Goal: Transaction & Acquisition: Purchase product/service

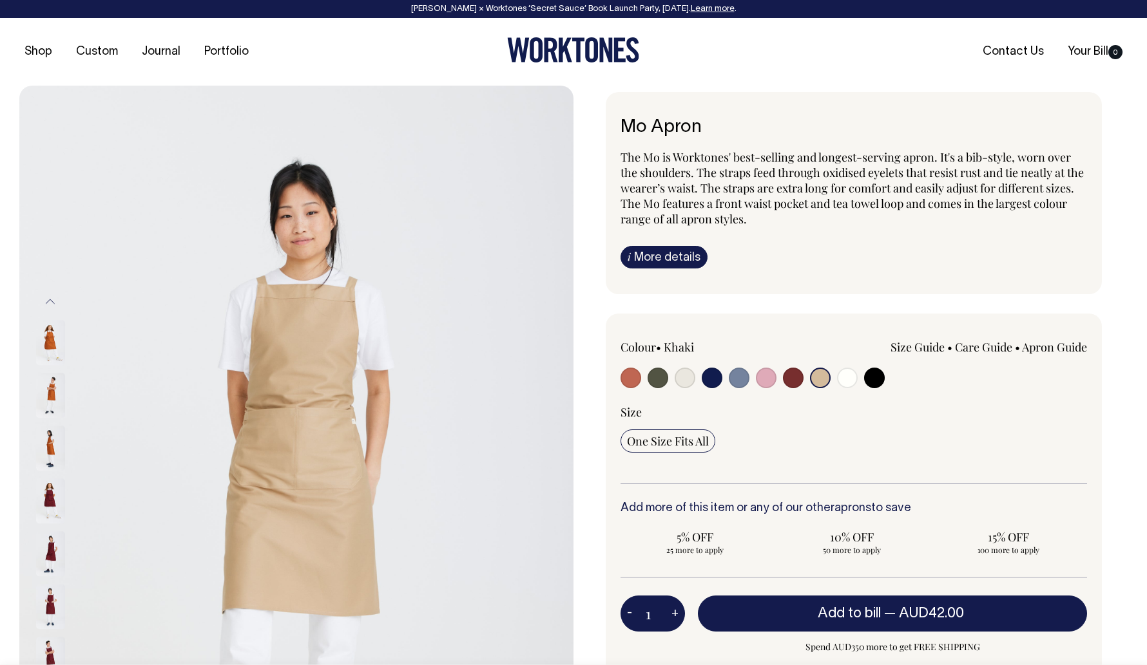
select select "Khaki"
click at [685, 379] on input "radio" at bounding box center [684, 378] width 21 height 21
radio input "true"
select select "Natural"
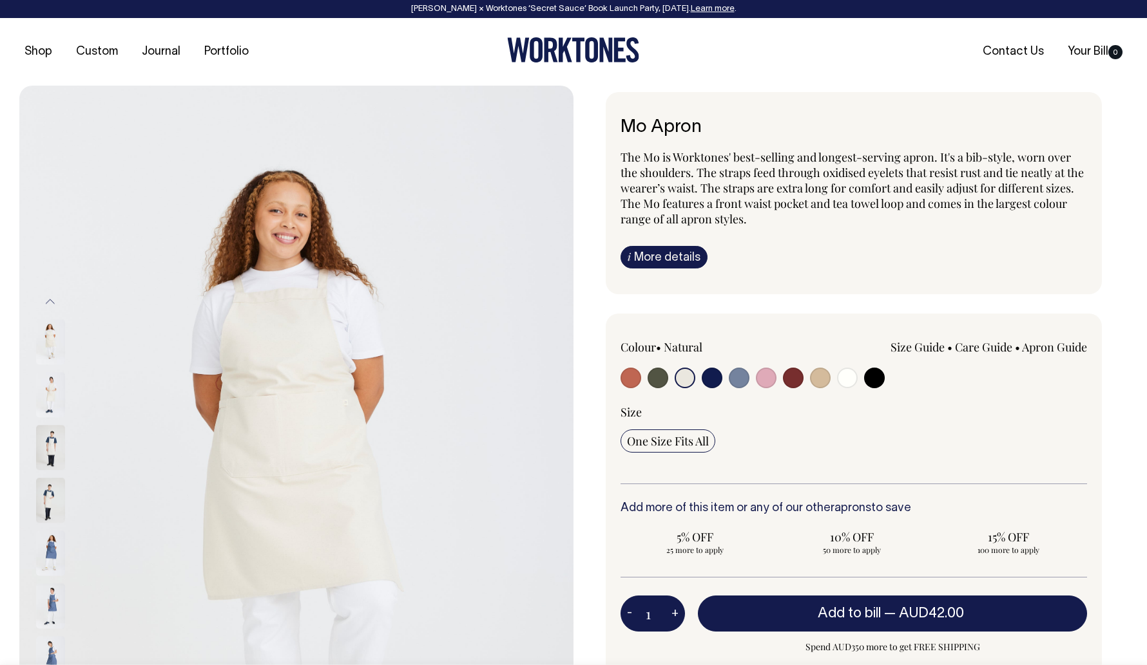
click at [822, 374] on input "radio" at bounding box center [820, 378] width 21 height 21
radio input "true"
select select "Khaki"
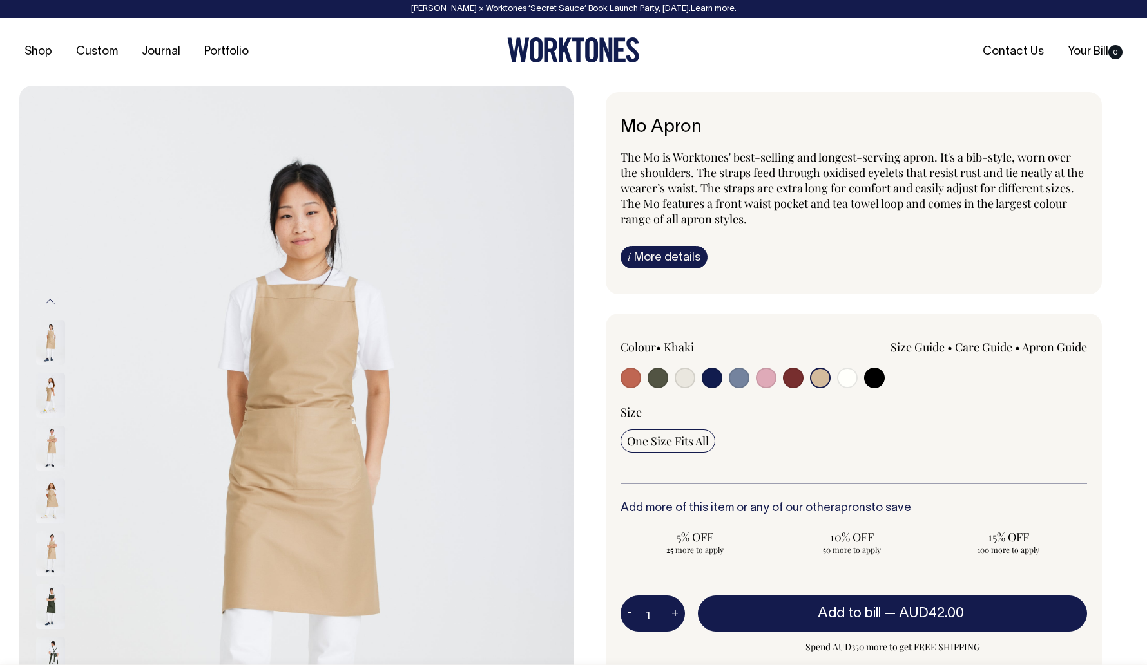
click at [681, 379] on input "radio" at bounding box center [684, 378] width 21 height 21
radio input "true"
select select "Natural"
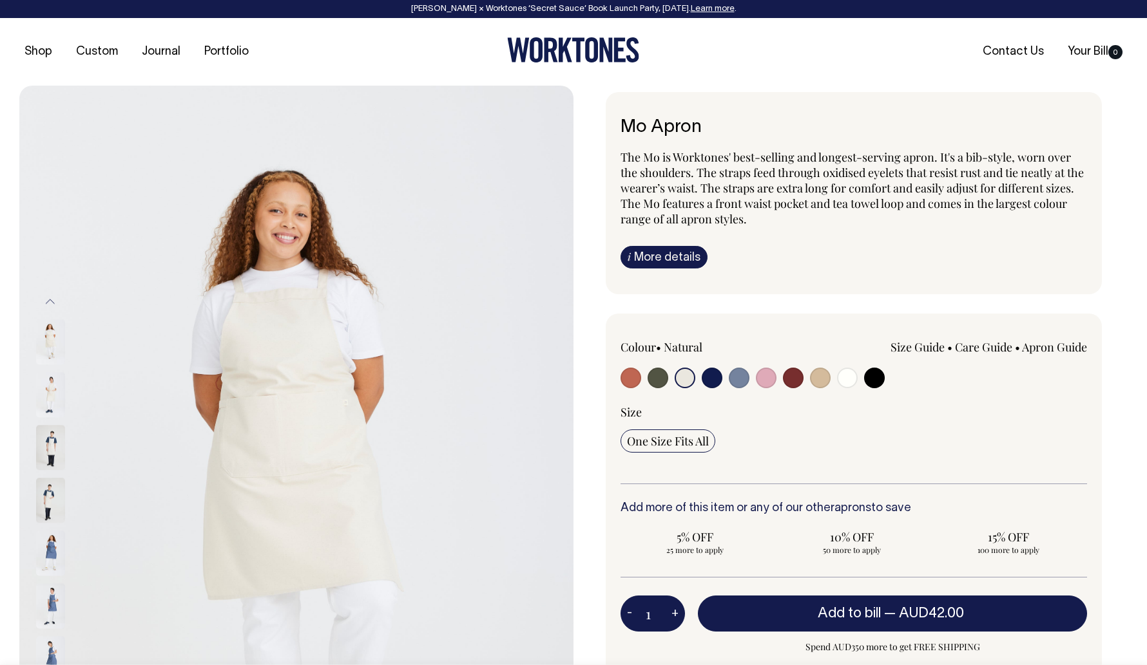
click at [48, 341] on img at bounding box center [50, 342] width 29 height 45
click at [52, 376] on img at bounding box center [50, 395] width 29 height 45
click at [691, 377] on input "radio" at bounding box center [684, 378] width 21 height 21
click at [823, 381] on input "radio" at bounding box center [820, 378] width 21 height 21
radio input "true"
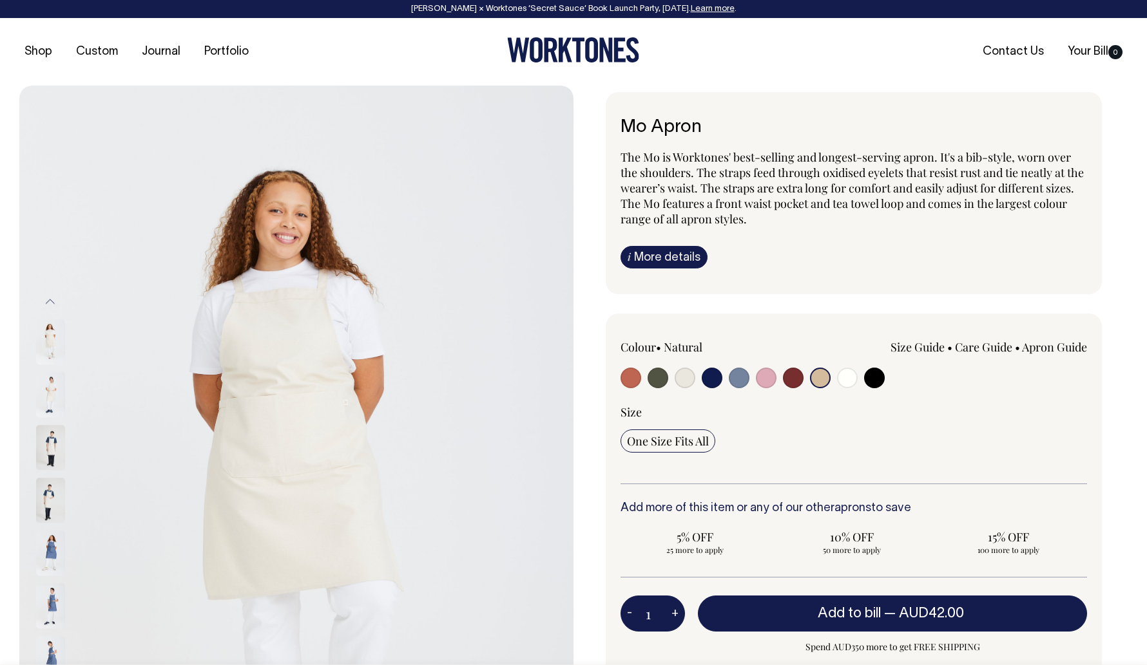
radio input "true"
select select "Khaki"
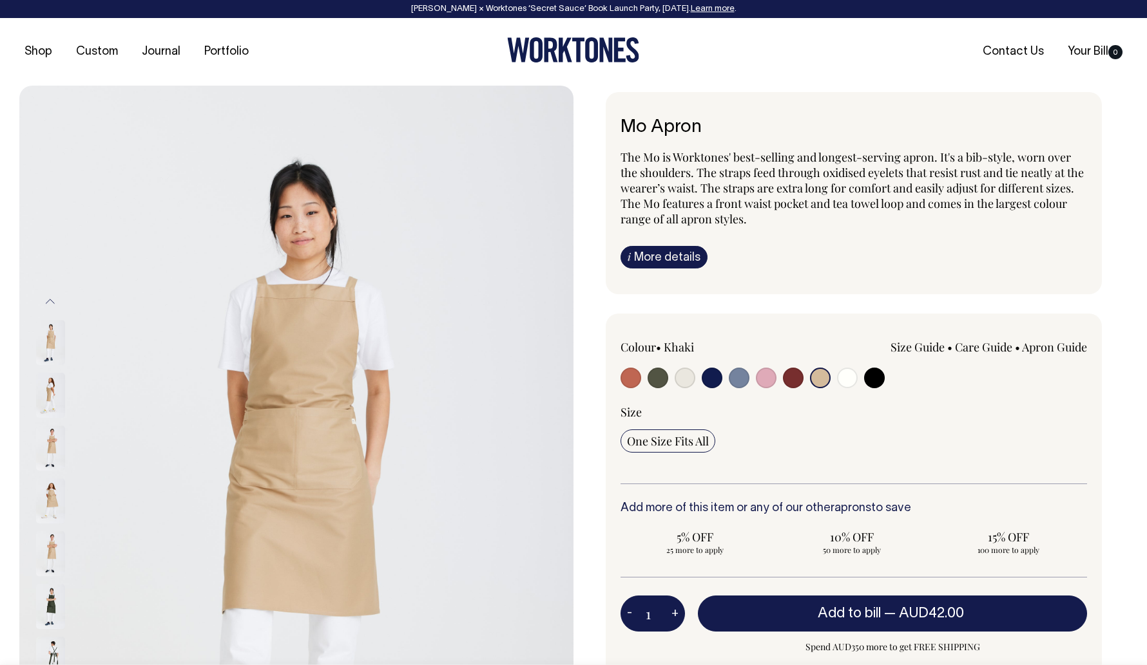
click at [49, 391] on img at bounding box center [50, 395] width 29 height 45
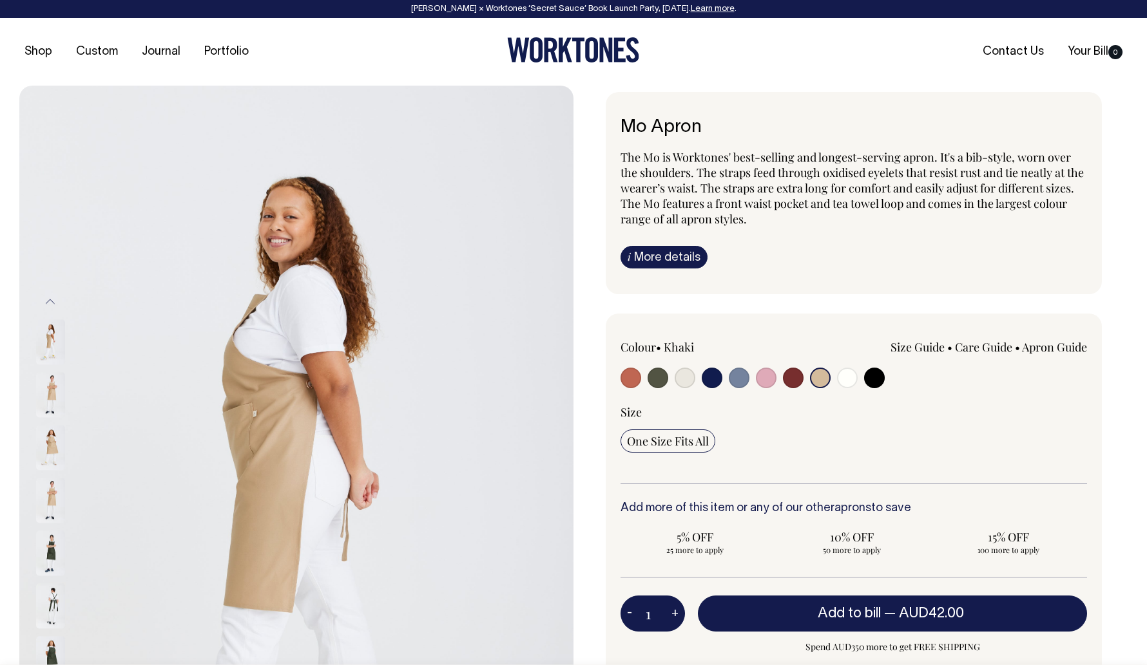
click at [52, 389] on img at bounding box center [50, 395] width 29 height 45
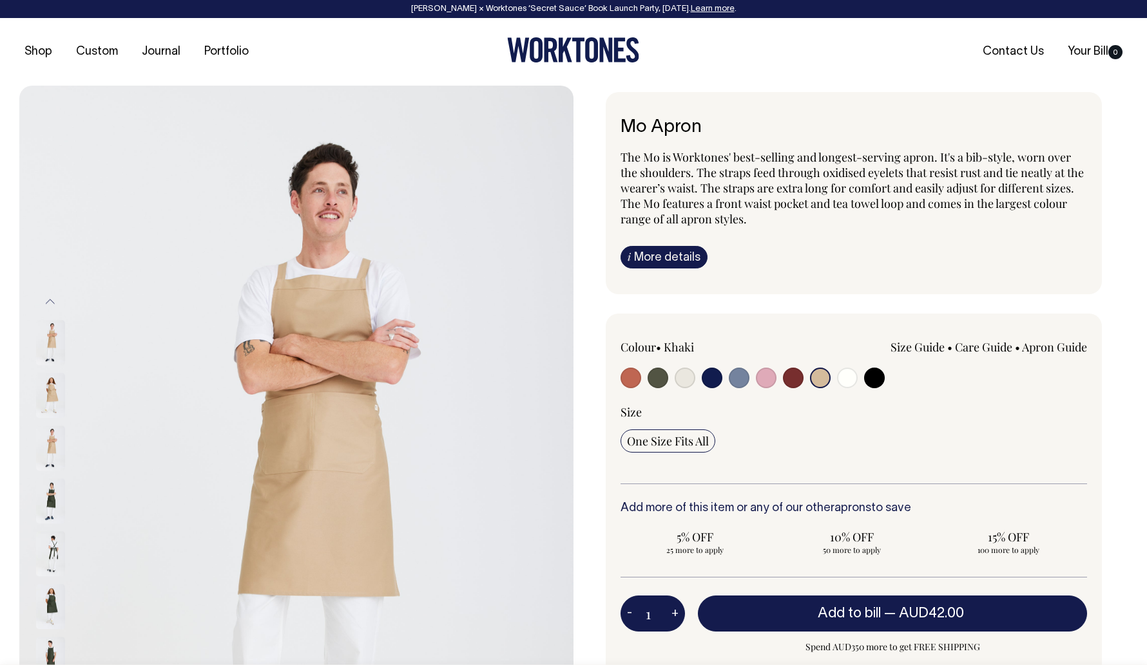
click at [49, 439] on div at bounding box center [67, 448] width 64 height 53
click at [51, 339] on img at bounding box center [50, 342] width 29 height 45
click at [48, 378] on img at bounding box center [50, 395] width 29 height 45
